Goal: Task Accomplishment & Management: Complete application form

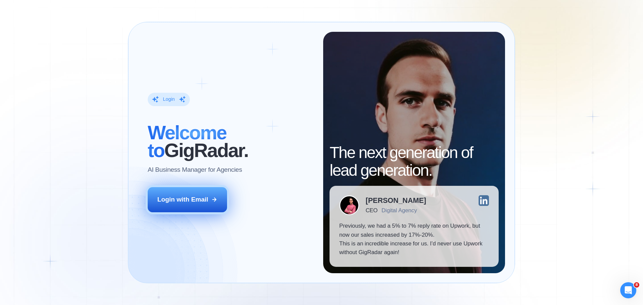
click at [193, 203] on div "Login with Email" at bounding box center [182, 199] width 51 height 9
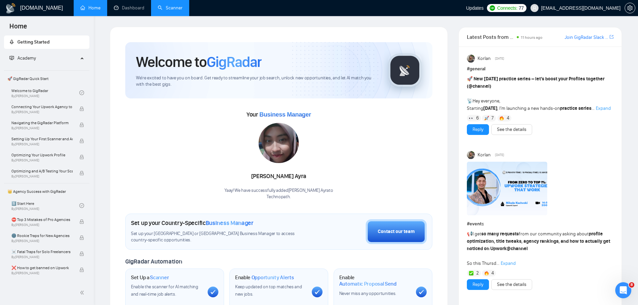
click at [179, 7] on link "Scanner" at bounding box center [170, 8] width 25 height 6
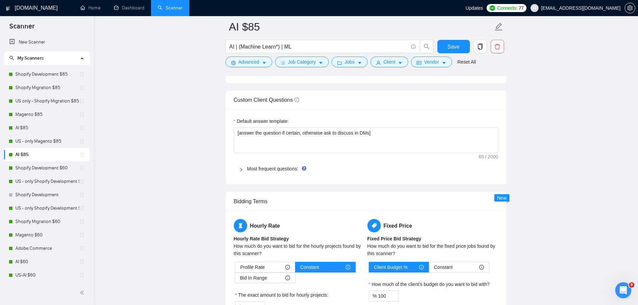
scroll to position [904, 0]
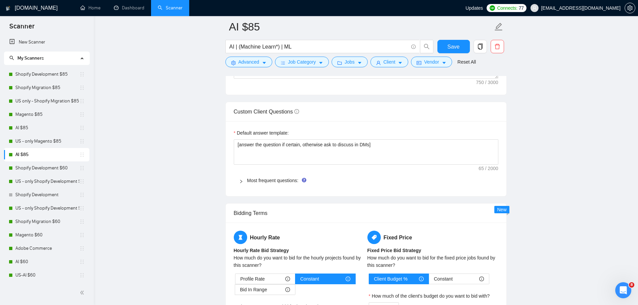
click at [240, 182] on icon "right" at bounding box center [241, 182] width 4 height 4
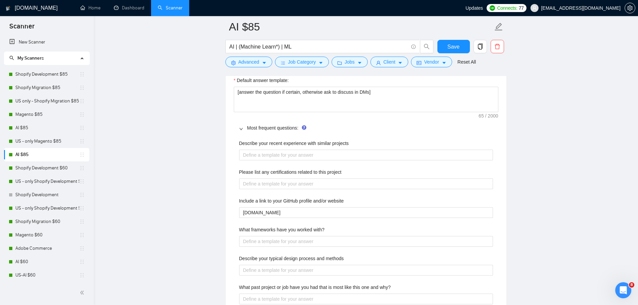
scroll to position [928, 0]
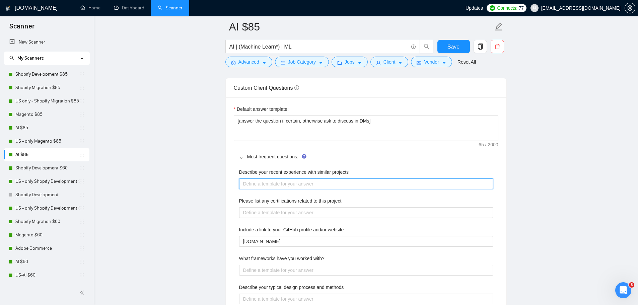
click at [348, 184] on projects "Describe your recent experience with similar projects" at bounding box center [366, 184] width 254 height 11
click at [424, 182] on projects "Describe your recent experience with similar projects" at bounding box center [366, 184] width 254 height 11
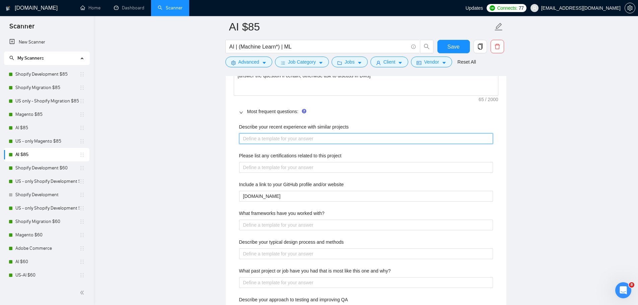
scroll to position [962, 0]
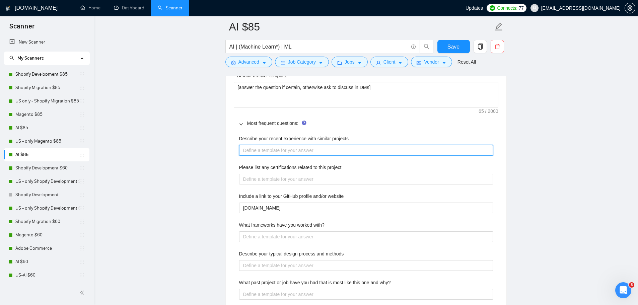
click at [288, 154] on projects "Describe your recent experience with similar projects" at bounding box center [366, 150] width 254 height 11
paste projects "I’ve led multiple AI integration and automation projects for eCommerce (Shopify…"
type projects "I’ve led multiple AI integration and automation projects for eCommerce (Shopify…"
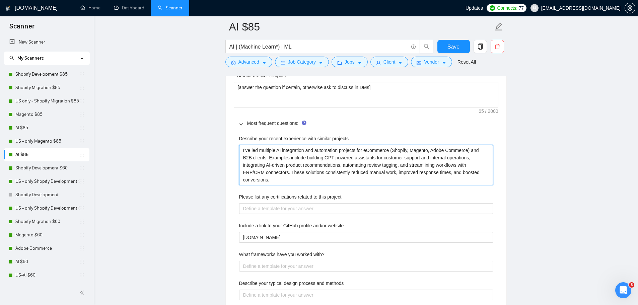
drag, startPoint x: 274, startPoint y: 180, endPoint x: 235, endPoint y: 151, distance: 48.2
click at [235, 151] on div "Describe your recent experience with similar projects I’ve led multiple AI inte…" at bounding box center [366, 294] width 265 height 326
click at [377, 177] on projects "I’ve led multiple AI integration and automation projects for eCommerce (Shopify…" at bounding box center [366, 165] width 254 height 40
drag, startPoint x: 304, startPoint y: 182, endPoint x: 241, endPoint y: 146, distance: 72.6
click at [241, 146] on projects "I’ve led multiple AI integration and automation projects for eCommerce (Shopify…" at bounding box center [366, 165] width 254 height 40
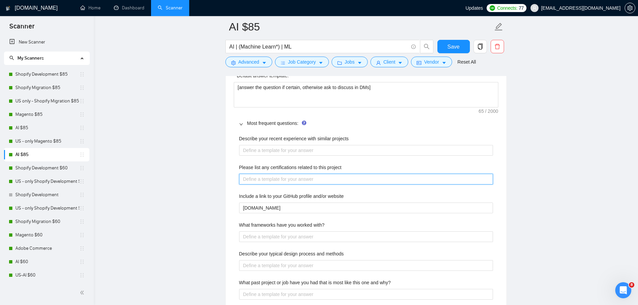
click at [322, 180] on project "Please list any certifications related to this project" at bounding box center [366, 179] width 254 height 11
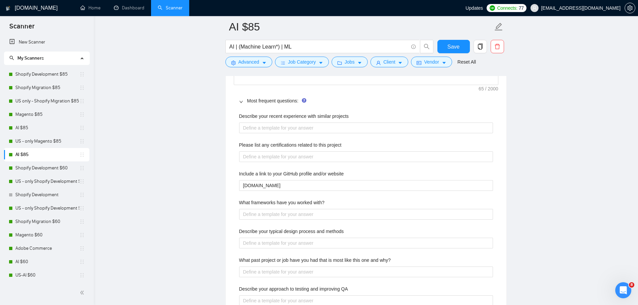
scroll to position [995, 0]
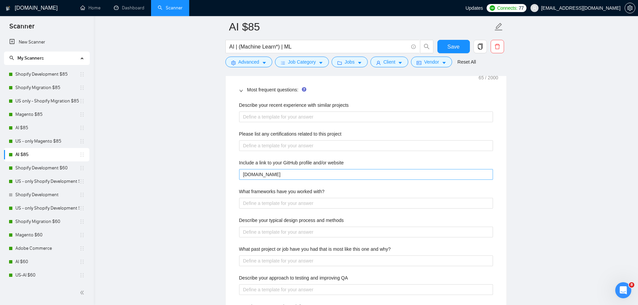
drag, startPoint x: 283, startPoint y: 167, endPoint x: 283, endPoint y: 173, distance: 5.7
click at [282, 168] on div "Include a link to your GitHub profile and/or website [DOMAIN_NAME]" at bounding box center [366, 169] width 254 height 21
drag, startPoint x: 270, startPoint y: 174, endPoint x: 194, endPoint y: 181, distance: 76.6
click at [194, 181] on main "AI $85 AI | (Machine Learn*) | ML Save Advanced Job Category Jobs Client Vendor…" at bounding box center [366, 63] width 523 height 2063
paste website "[URL][DOMAIN_NAME]"
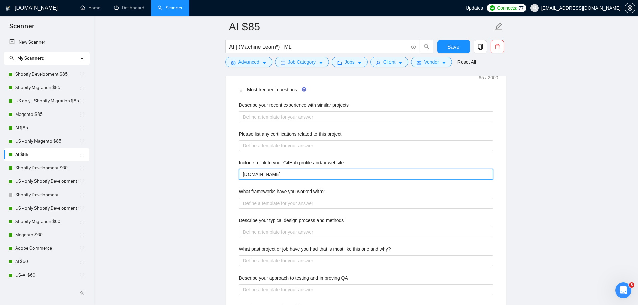
type website "[URL][DOMAIN_NAME]"
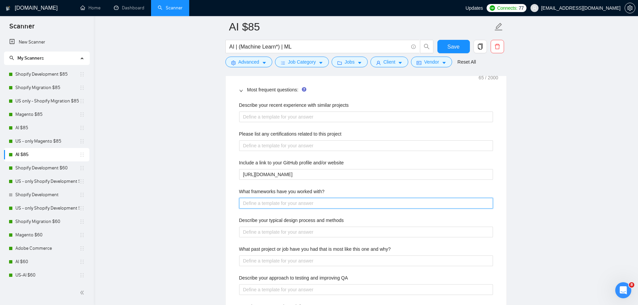
click at [323, 201] on with\? "What frameworks have you worked with?" at bounding box center [366, 203] width 254 height 11
click at [331, 204] on with\? "What frameworks have you worked with?" at bounding box center [366, 203] width 254 height 11
paste with\? "AI & LLMs: OpenAI (GPT-4), [PERSON_NAME], Whisper, Cohere Automation: Zapier, M…"
type with\? "AI & LLMs: OpenAI (GPT-4), [PERSON_NAME], Whisper, Cohere Automation: Zapier, M…"
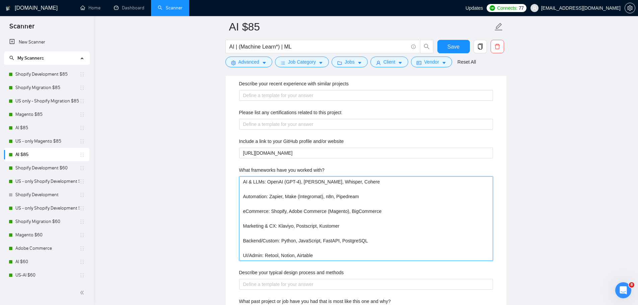
scroll to position [1029, 0]
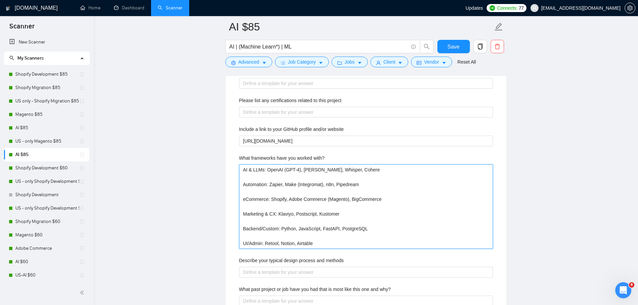
click at [368, 227] on with\? "AI & LLMs: OpenAI (GPT-4), [PERSON_NAME], Whisper, Cohere Automation: Zapier, M…" at bounding box center [366, 206] width 254 height 84
click at [295, 230] on with\? "AI & LLMs: OpenAI (GPT-4), [PERSON_NAME], Whisper, Cohere Automation: Zapier, M…" at bounding box center [366, 206] width 254 height 84
click at [296, 228] on with\? "AI & LLMs: OpenAI (GPT-4), [PERSON_NAME], Whisper, Cohere Automation: Zapier, M…" at bounding box center [366, 206] width 254 height 84
type with\? "AI & LLMs: OpenAI (GPT-4), [PERSON_NAME], Whisper, Cohere Automation: Zapier, M…"
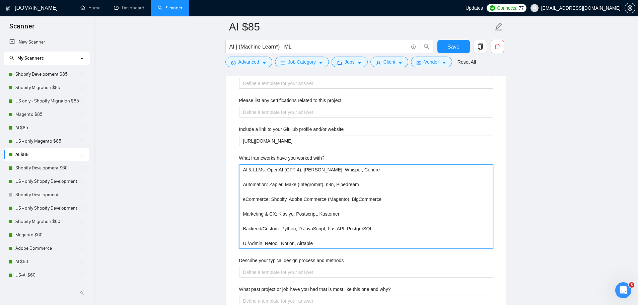
type with\? "AI & LLMs: OpenAI (GPT-4), [PERSON_NAME], Whisper, Cohere Automation: Zapier, M…"
click at [281, 227] on with\? "AI & LLMs: OpenAI (GPT-4), [PERSON_NAME], Whisper, Cohere Automation: Zapier, M…" at bounding box center [366, 206] width 254 height 84
click at [297, 228] on with\? "AI & LLMs: OpenAI (GPT-4), [PERSON_NAME], Whisper, Cohere Automation: Zapier, M…" at bounding box center [366, 206] width 254 height 84
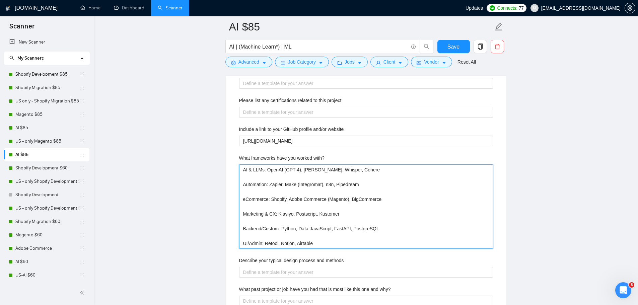
type with\? "AI & LLMs: OpenAI (GPT-4), [PERSON_NAME], Whisper, Cohere Automation: Zapier, M…"
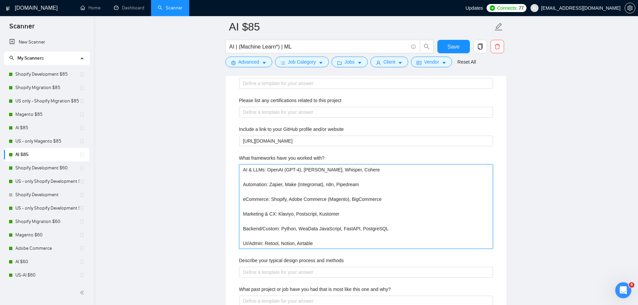
type with\? "AI & LLMs: OpenAI (GPT-4), [PERSON_NAME], Whisper, Cohere Automation: Zapier, M…"
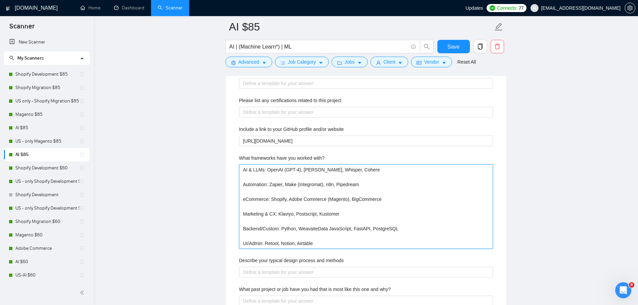
type with\? "AI & LLMs: OpenAI (GPT-4), [PERSON_NAME], Whisper, Cohere Automation: Zapier, M…"
click at [327, 228] on with\? "AI & LLMs: OpenAI (GPT-4), [PERSON_NAME], Whisper, Cohere Automation: Zapier, M…" at bounding box center [366, 206] width 254 height 84
click at [328, 227] on with\? "AI & LLMs: OpenAI (GPT-4), [PERSON_NAME], Whisper, Cohere Automation: Zapier, M…" at bounding box center [366, 206] width 254 height 84
type with\? "AI & LLMs: OpenAI (GPT-4), [PERSON_NAME], Whisper, Cohere Automation: Zapier, M…"
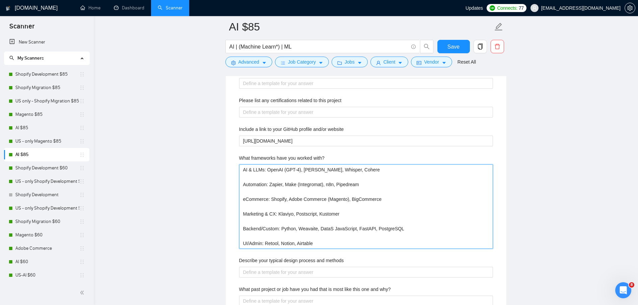
type with\? "AI & LLMs: OpenAI (GPT-4), [PERSON_NAME], Whisper, Cohere Automation: Zapier, M…"
click at [307, 228] on with\? "AI & LLMs: OpenAI (GPT-4), [PERSON_NAME], Whisper, Cohere Automation: Zapier, M…" at bounding box center [366, 206] width 254 height 84
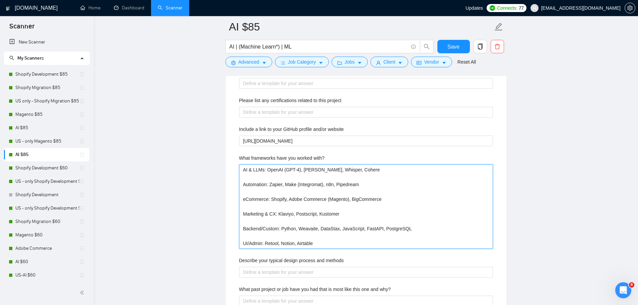
click at [307, 229] on with\? "AI & LLMs: OpenAI (GPT-4), [PERSON_NAME], Whisper, Cohere Automation: Zapier, M…" at bounding box center [366, 206] width 254 height 84
click at [308, 229] on with\? "AI & LLMs: OpenAI (GPT-4), [PERSON_NAME], Whisper, Cohere Automation: Zapier, M…" at bounding box center [366, 206] width 254 height 84
paste with\? "ia"
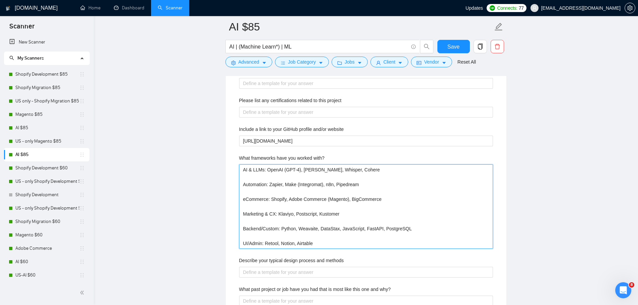
type with\? "AI & LLMs: OpenAI (GPT-4), [PERSON_NAME], Whisper, Cohere Automation: Zapier, M…"
drag, startPoint x: 317, startPoint y: 228, endPoint x: 332, endPoint y: 237, distance: 17.4
click at [318, 228] on with\? "AI & LLMs: OpenAI (GPT-4), [PERSON_NAME], Whisper, Cohere Automation: Zapier, M…" at bounding box center [366, 206] width 254 height 84
drag, startPoint x: 339, startPoint y: 227, endPoint x: 355, endPoint y: 233, distance: 17.2
click at [339, 227] on with\? "AI & LLMs: OpenAI (GPT-4), [PERSON_NAME], Whisper, Cohere Automation: Zapier, M…" at bounding box center [366, 206] width 254 height 84
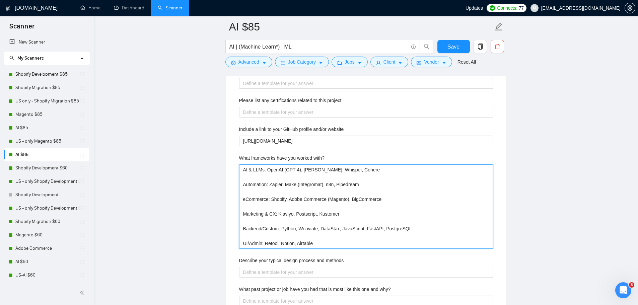
type with\? "AI & LLMs: OpenAI (GPT-4), [PERSON_NAME], Whisper, Cohere Automation: Zapier, M…"
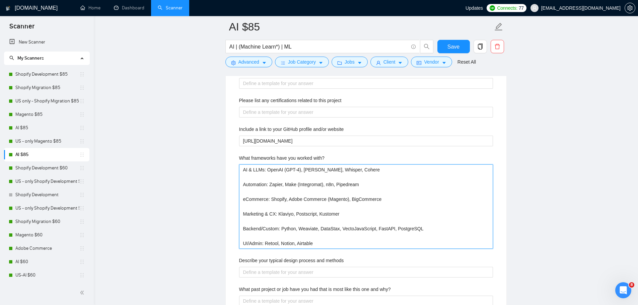
type with\? "AI & LLMs: OpenAI (GPT-4), [PERSON_NAME], Whisper, Cohere Automation: Zapier, M…"
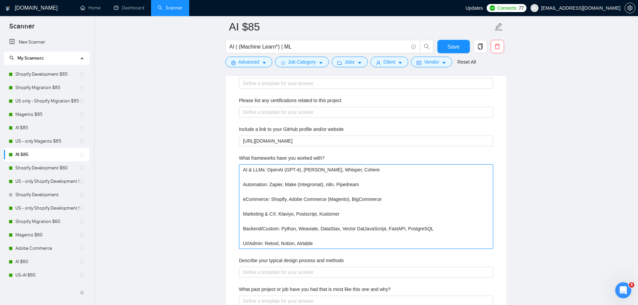
type with\? "AI & LLMs: OpenAI (GPT-4), [PERSON_NAME], Whisper, Cohere Automation: Zapier, M…"
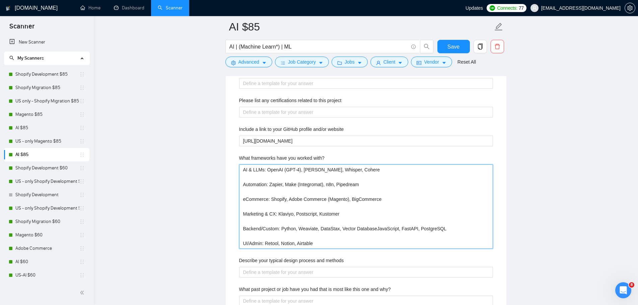
type with\? "AI & LLMs: OpenAI (GPT-4), [PERSON_NAME], Whisper, Cohere Automation: Zapier, M…"
click at [365, 244] on with\? "AI & LLMs: OpenAI (GPT-4), [PERSON_NAME], Whisper, Cohere Automation: Zapier, M…" at bounding box center [366, 206] width 254 height 84
type with\? "AI & LLMs: OpenAI (GPT-4), [PERSON_NAME], Whisper, Cohere Automation: Zapier, M…"
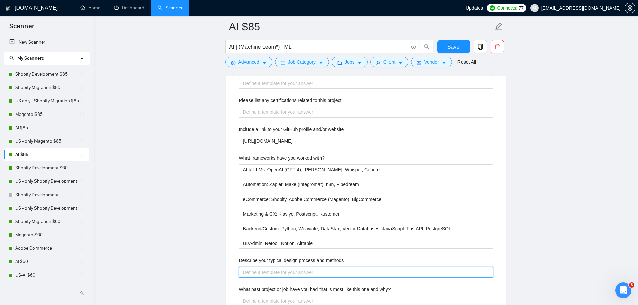
click at [350, 273] on methods "Describe your typical design process and methods" at bounding box center [366, 272] width 254 height 11
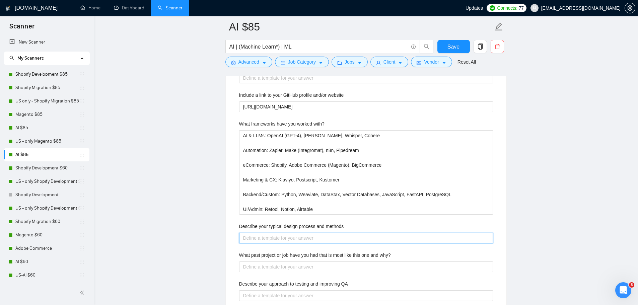
scroll to position [1096, 0]
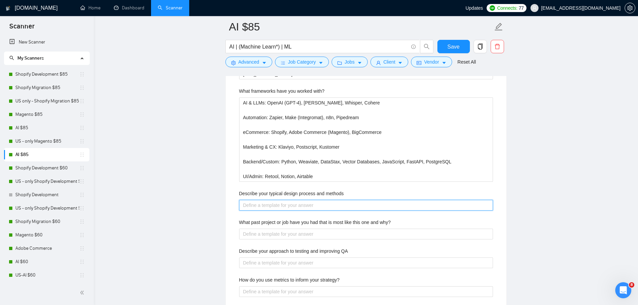
click at [382, 207] on methods "Describe your typical design process and methods" at bounding box center [366, 205] width 254 height 11
paste methods "I start with a discovery session to clarify goals, constraints, and success met…"
type methods "I start with a discovery session to clarify goals, constraints, and success met…"
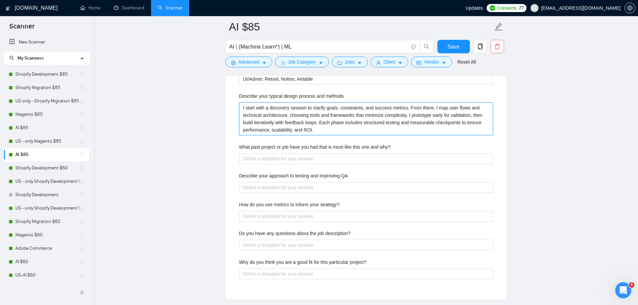
scroll to position [1196, 0]
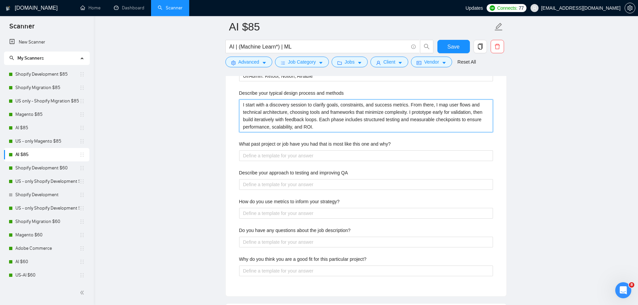
type methods "I start with a discovery session to clarify goals, constraints, and success met…"
click at [411, 147] on div "What past project or job have you had that is most like this one and why?" at bounding box center [366, 145] width 254 height 10
click at [345, 182] on QA "Describe your approach to testing and improving QA" at bounding box center [366, 184] width 254 height 11
paste QA "I use a layered QA approach: unit tests for core functions, integration tests f…"
type QA "I use a layered QA approach: unit tests for core functions, integration tests f…"
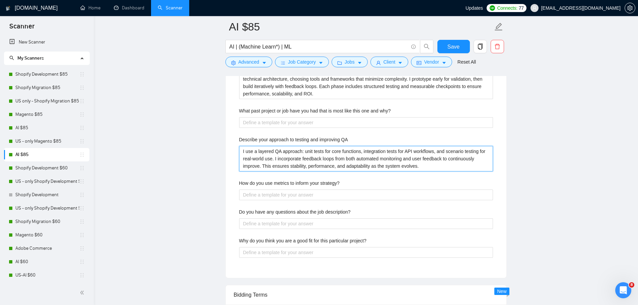
scroll to position [1230, 0]
type QA "I use a layered QA approach: unit tests for core functions, integration tests f…"
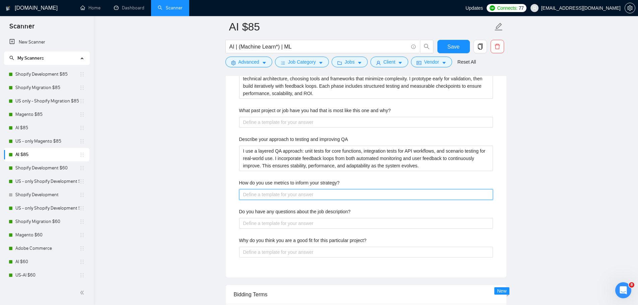
click at [306, 197] on strategy\? "How do you use metrics to inform your strategy?" at bounding box center [366, 194] width 254 height 11
paste strategy\? "I define KPIs early—conversion rates, response time, retention, or cost savings…"
type strategy\? "I define KPIs early—conversion rates, response time, retention, or cost savings…"
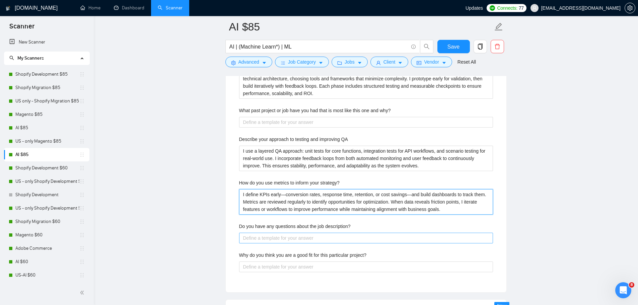
type strategy\? "I define KPIs early—conversion rates, response time, retention, or cost savings…"
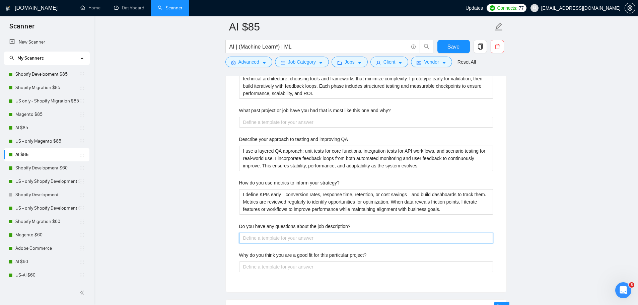
click at [345, 233] on description\? "Do you have any questions about the job description?" at bounding box center [366, 238] width 254 height 11
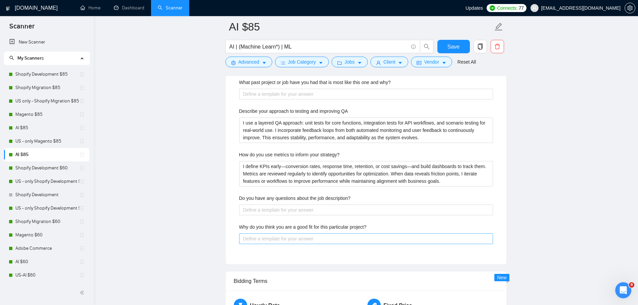
scroll to position [1297, 0]
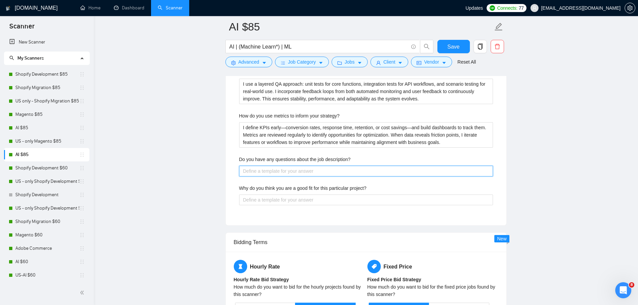
click at [368, 167] on description\? "Do you have any questions about the job description?" at bounding box center [366, 171] width 254 height 11
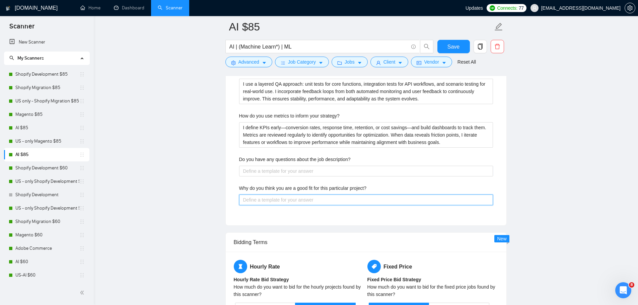
click at [332, 203] on project\? "Why do you think you are a good fit for this particular project?" at bounding box center [366, 200] width 254 height 11
click at [397, 213] on div "Describe your recent experience with similar projects Please list any certifica…" at bounding box center [366, 6] width 265 height 421
click at [332, 202] on project\? "Why do you think you are a good fit for this particular project?" at bounding box center [366, 200] width 254 height 11
paste project\? "My experience combines AI development, workflow automation, and eCommerce/B2B i…"
type project\? "My experience combines AI development, workflow automation, and eCommerce/B2B i…"
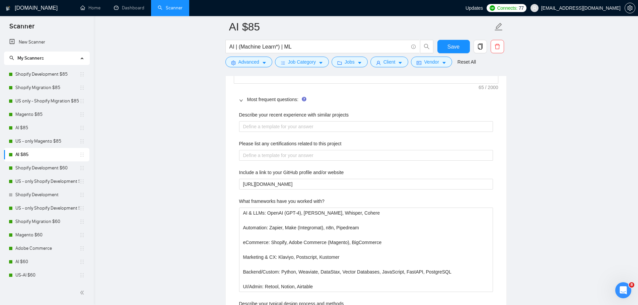
scroll to position [995, 0]
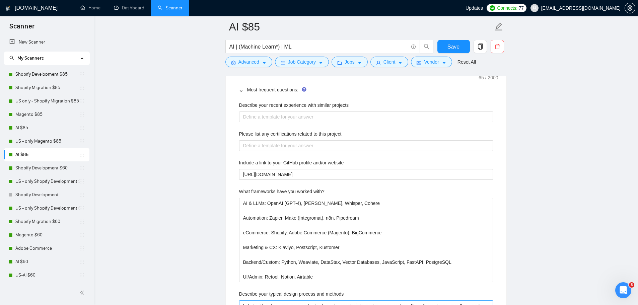
type project\? "My experience combines AI development, workflow automation, and eCommerce/B2B i…"
drag, startPoint x: 356, startPoint y: 102, endPoint x: 237, endPoint y: 101, distance: 119.2
copy label "Describe your recent experience with similar projects"
drag, startPoint x: 342, startPoint y: 132, endPoint x: 235, endPoint y: 136, distance: 106.9
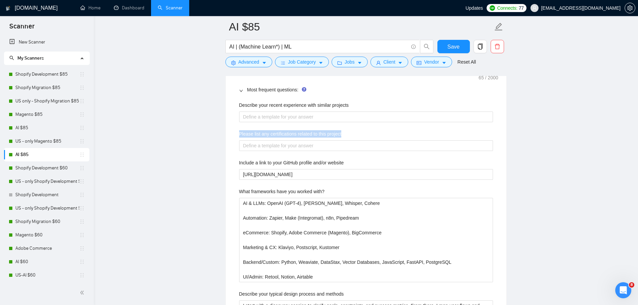
copy label "Please list any certifications related to this project"
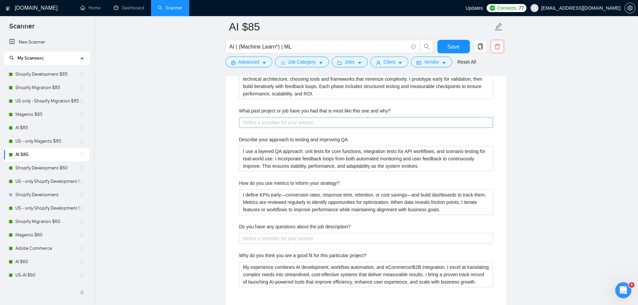
scroll to position [1230, 0]
drag, startPoint x: 396, startPoint y: 110, endPoint x: 239, endPoint y: 107, distance: 156.4
click at [239, 107] on div "What past project or job have you had that is most like this one and why?" at bounding box center [366, 112] width 254 height 10
copy label "What past project or job have you had that is most like this one and why?"
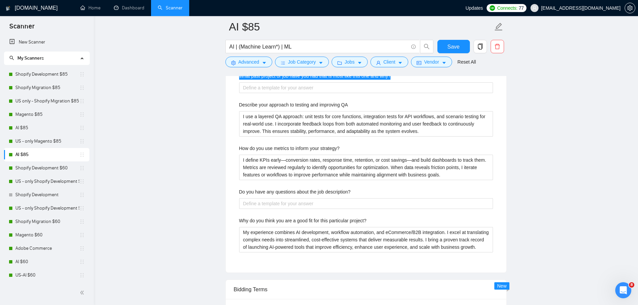
scroll to position [1297, 0]
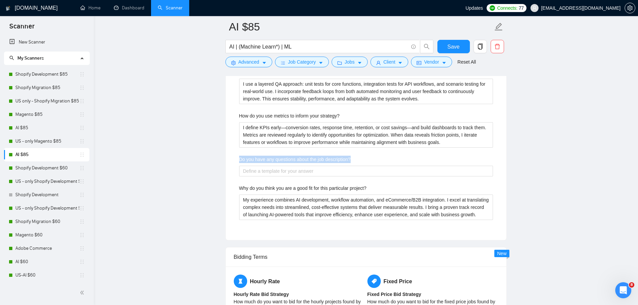
drag, startPoint x: 358, startPoint y: 158, endPoint x: 232, endPoint y: 156, distance: 126.3
copy label "Do you have any questions about the job description?"
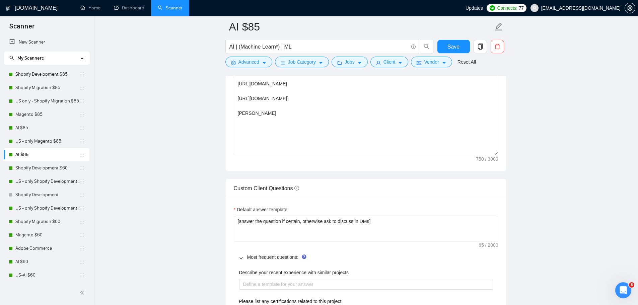
scroll to position [962, 0]
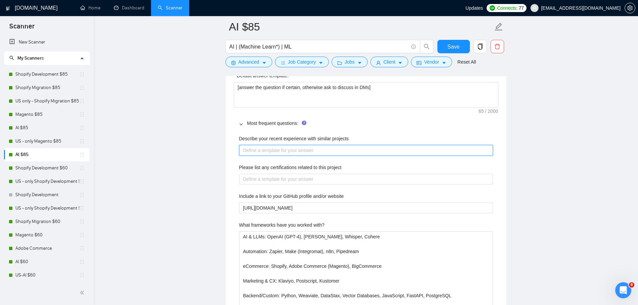
click at [324, 150] on projects "Describe your recent experience with similar projects" at bounding box center [366, 150] width 254 height 11
paste projects "I’ve worked on a wide range of projects involving custom development, system in…"
type projects "I’ve worked on a wide range of projects involving custom development, system in…"
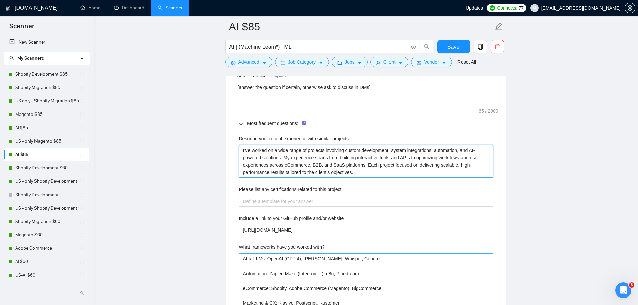
type projects "I’ve worked on a wide range of projects involving custom development, system in…"
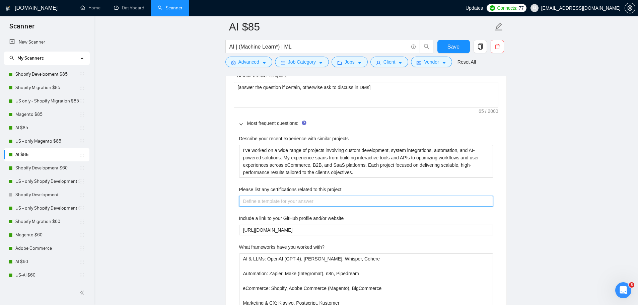
click at [300, 205] on project "Please list any certifications related to this project" at bounding box center [366, 201] width 254 height 11
paste project "I hold certifications in relevant areas including platform-specific credentials…"
type project "I hold certifications in relevant areas including platform-specific credentials…"
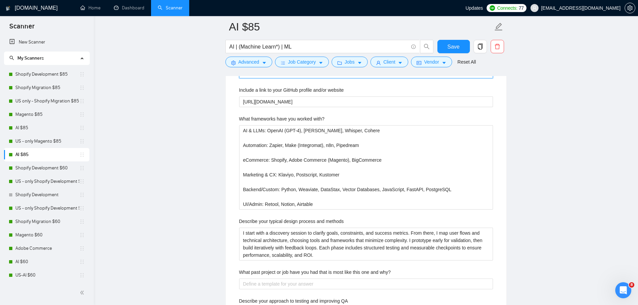
scroll to position [1196, 0]
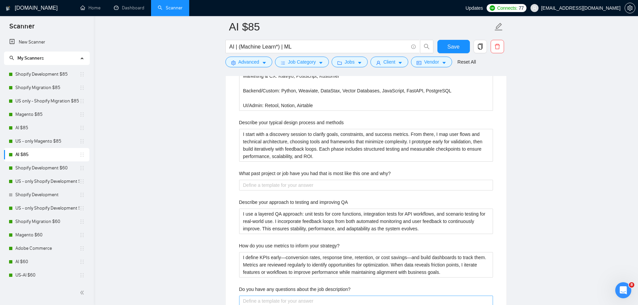
type project "I hold certifications in relevant areas including platform-specific credentials…"
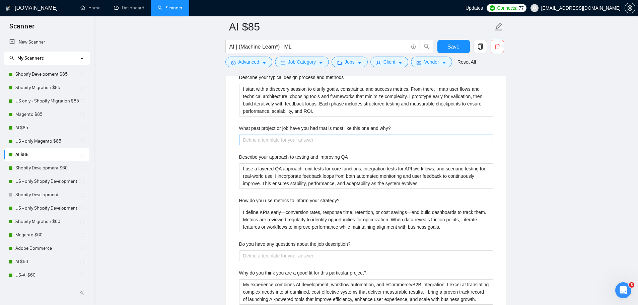
scroll to position [1230, 0]
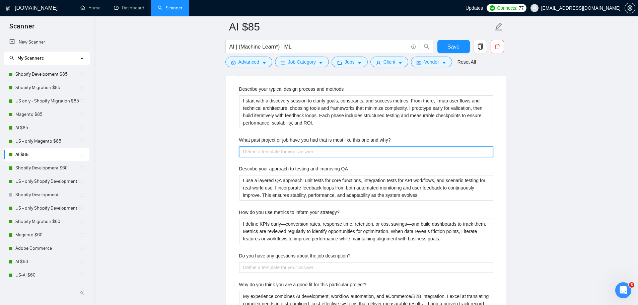
click at [327, 150] on why\? "What past project or job have you had that is most like this one and why?" at bounding box center [366, 151] width 254 height 11
paste why\? "I have led several projects that required a similar combination of technical ex…"
type why\? "I have led several projects that required a similar combination of technical ex…"
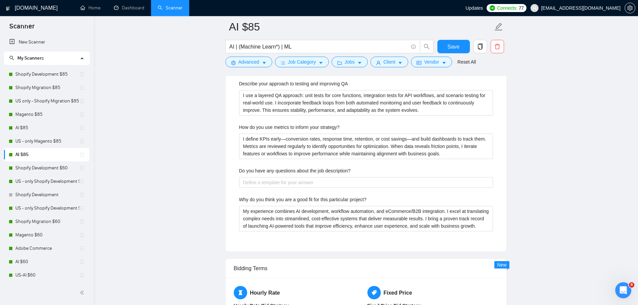
scroll to position [1330, 0]
type why\? "I have led several projects that required a similar combination of technical ex…"
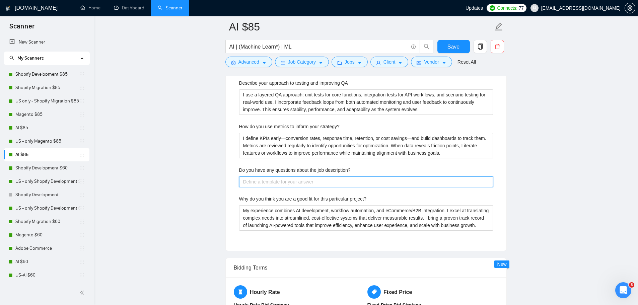
click at [319, 183] on description\? "Do you have any questions about the job description?" at bounding box center [366, 182] width 254 height 11
paste description\? "Could you confirm the expected scope, priority features, and timeline for the i…"
type description\? "Could you confirm the expected scope, priority features, and timeline for the i…"
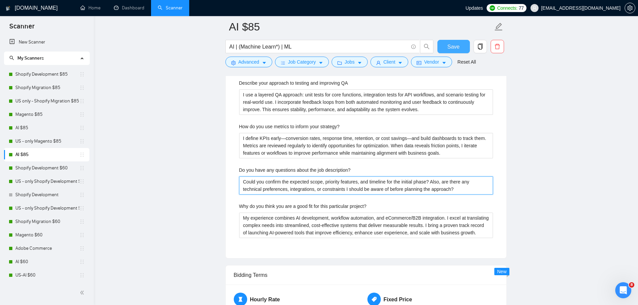
type description\? "Could you confirm the expected scope, priority features, and timeline for the i…"
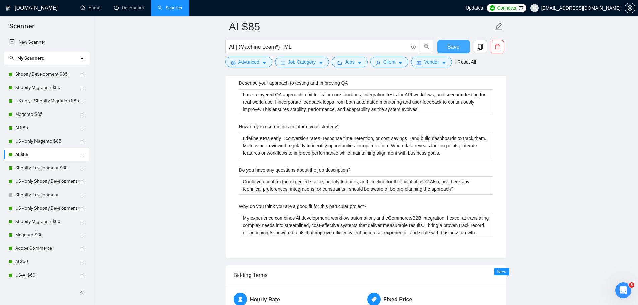
click at [460, 47] on button "Save" at bounding box center [453, 46] width 32 height 13
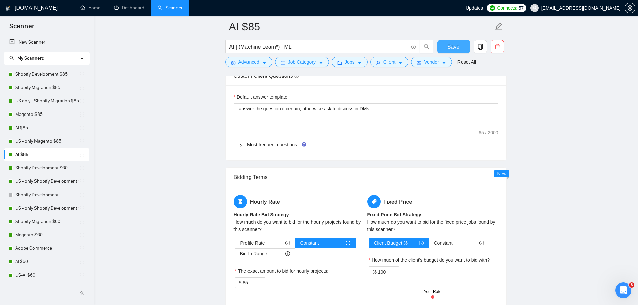
scroll to position [943, 0]
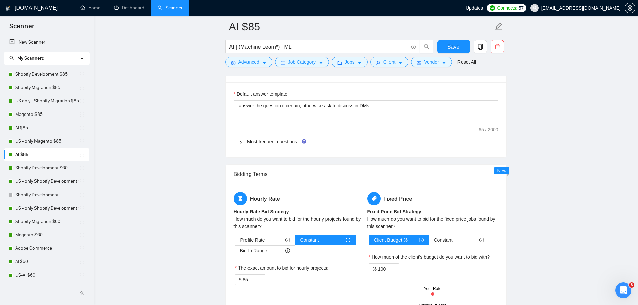
click at [242, 141] on icon "right" at bounding box center [241, 143] width 4 height 4
